Goal: Task Accomplishment & Management: Complete application form

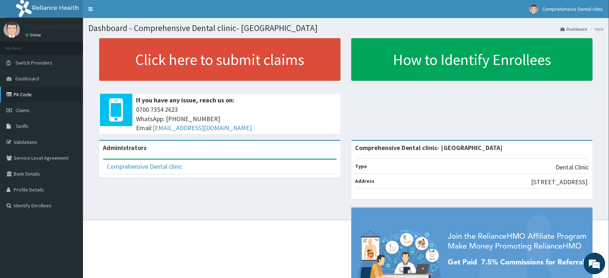
click at [20, 98] on link "PA Code" at bounding box center [41, 95] width 83 height 16
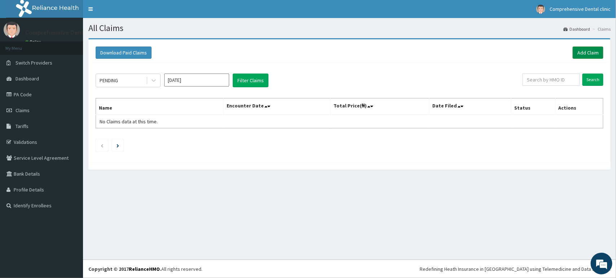
click at [578, 53] on link "Add Claim" at bounding box center [588, 53] width 31 height 12
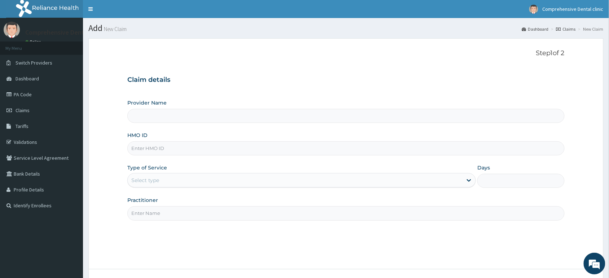
click at [187, 114] on input "Provider Name" at bounding box center [345, 116] width 437 height 14
type input "Comprehensive Dental clinic- [GEOGRAPHIC_DATA]"
click at [248, 149] on input "HMO ID" at bounding box center [345, 148] width 437 height 14
click at [209, 148] on input "HMO ID" at bounding box center [345, 148] width 437 height 14
paste input "ENP/12124/E"
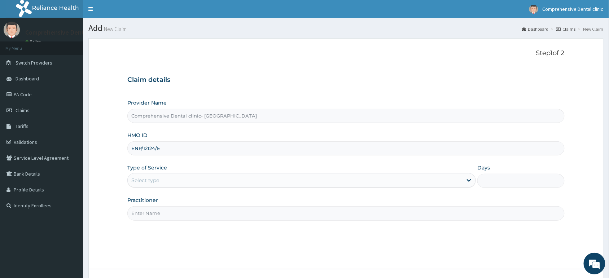
type input "ENP/12124/E"
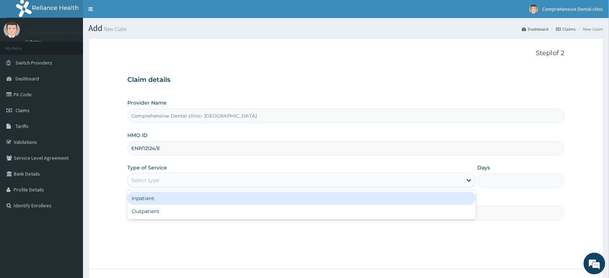
click at [269, 181] on div "Select type" at bounding box center [295, 181] width 335 height 12
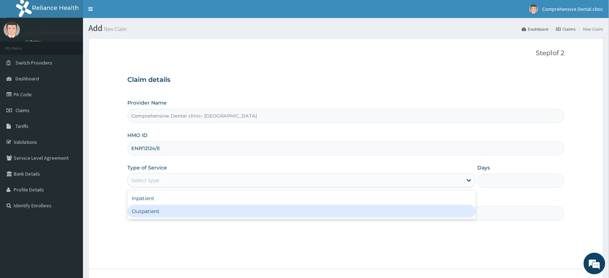
click at [235, 216] on div "Outpatient" at bounding box center [301, 211] width 349 height 13
type input "1"
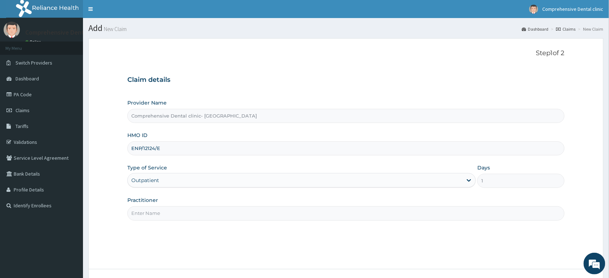
click at [272, 215] on input "Practitioner" at bounding box center [345, 213] width 437 height 14
type input "Ojeikere"
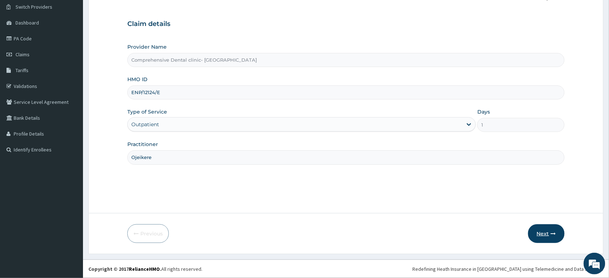
click at [531, 232] on button "Next" at bounding box center [546, 233] width 36 height 19
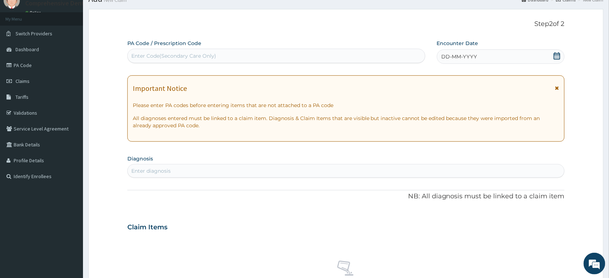
scroll to position [0, 0]
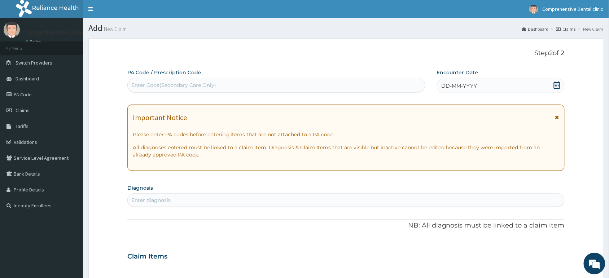
drag, startPoint x: 333, startPoint y: 79, endPoint x: 332, endPoint y: 87, distance: 8.3
click at [332, 87] on div "Enter Code(Secondary Care Only)" at bounding box center [276, 85] width 297 height 12
click at [231, 82] on div "Enter Code(Secondary Care Only)" at bounding box center [276, 85] width 297 height 12
paste input "PA/5FCC66"
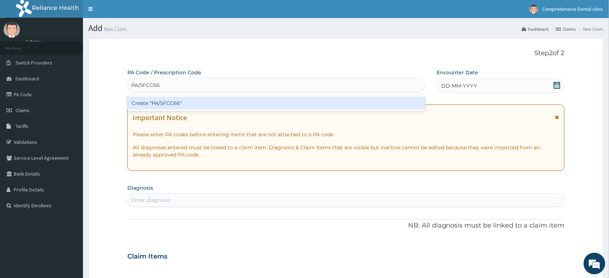
type input "PA/5FCC66"
click at [260, 108] on div "Create "PA/5FCC66"" at bounding box center [276, 103] width 298 height 13
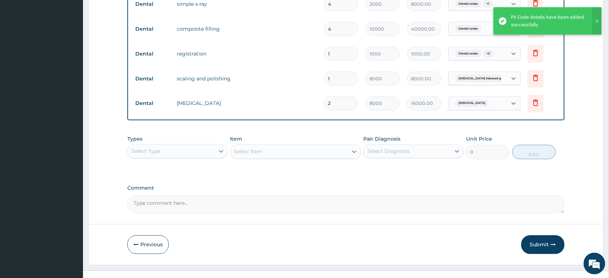
scroll to position [332, 0]
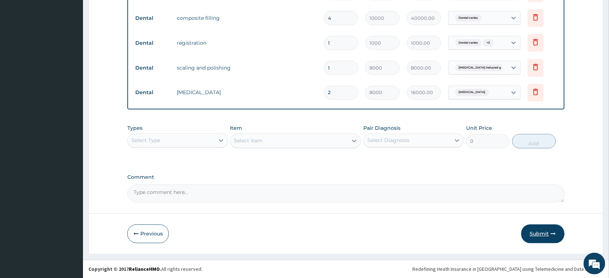
click at [533, 235] on button "Submit" at bounding box center [542, 234] width 43 height 19
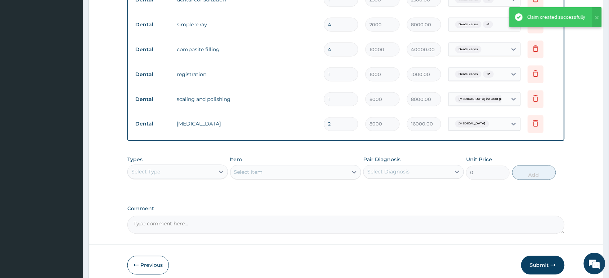
scroll to position [215, 0]
